Goal: Information Seeking & Learning: Learn about a topic

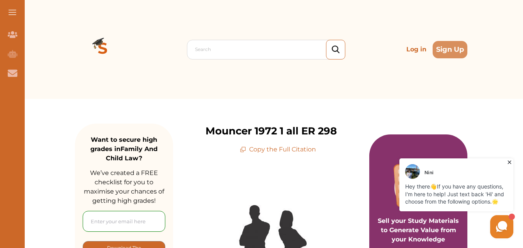
click at [508, 161] on icon at bounding box center [510, 163] width 8 height 8
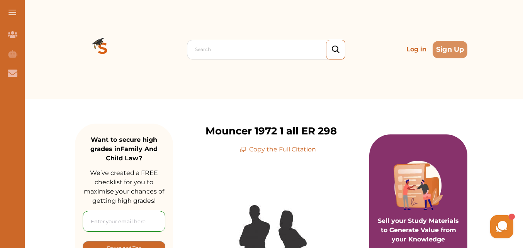
click at [351, 125] on div "Mouncer 1972 1 all ER 298 Copy the Full Citation" at bounding box center [271, 139] width 196 height 31
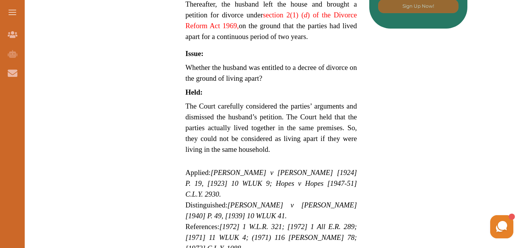
scroll to position [661, 0]
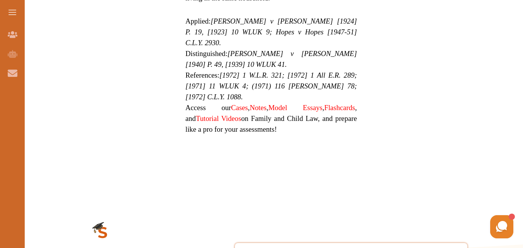
click at [234, 110] on span "Access our Cases , Notes , Model Essays , Flashcards , and Tutorial Videos on F…" at bounding box center [272, 119] width 172 height 30
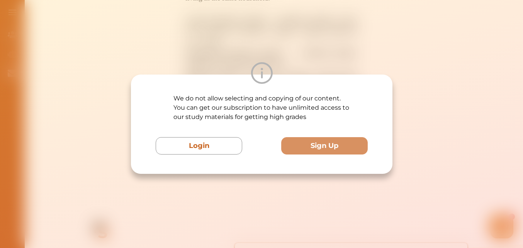
click at [234, 110] on p "We do not allow selecting and copying of our content. You can get our subscript…" at bounding box center [261, 108] width 177 height 28
click at [380, 42] on div "We do not allow selecting and copying of our content. You can get our subscript…" at bounding box center [261, 124] width 523 height 248
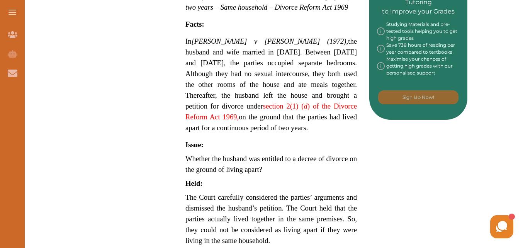
scroll to position [441, 0]
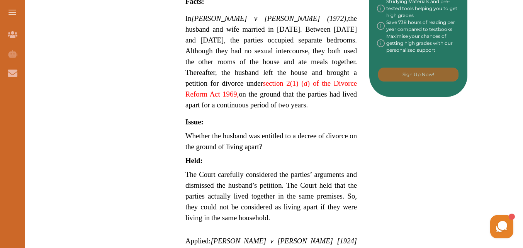
drag, startPoint x: 525, startPoint y: 94, endPoint x: 504, endPoint y: 41, distance: 56.8
click at [504, 41] on div "Want to secure high grades in Family And Child Law ? We’ve created a FREE check…" at bounding box center [271, 112] width 504 height 908
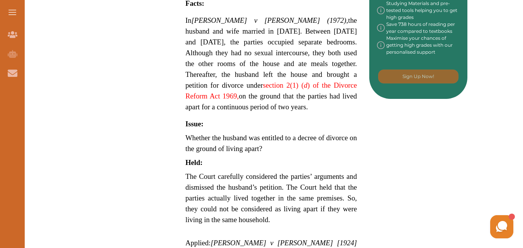
scroll to position [656, 0]
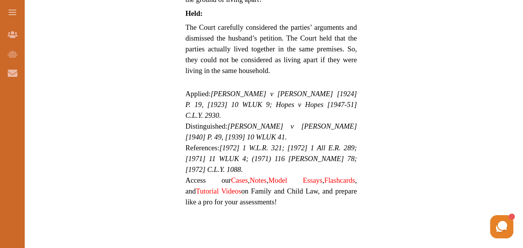
scroll to position [609, 0]
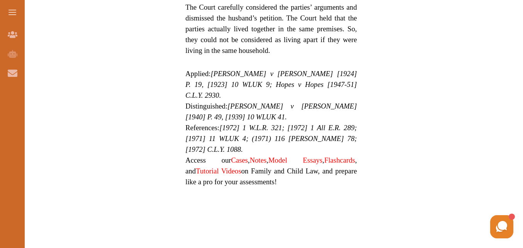
drag, startPoint x: 523, startPoint y: 138, endPoint x: 522, endPoint y: 128, distance: 10.5
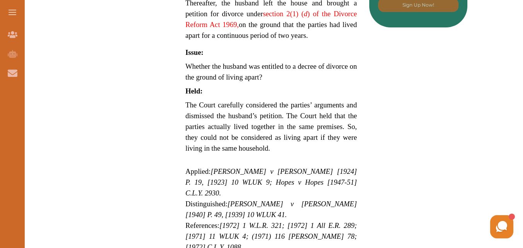
scroll to position [515, 0]
